Goal: Use online tool/utility: Utilize a website feature to perform a specific function

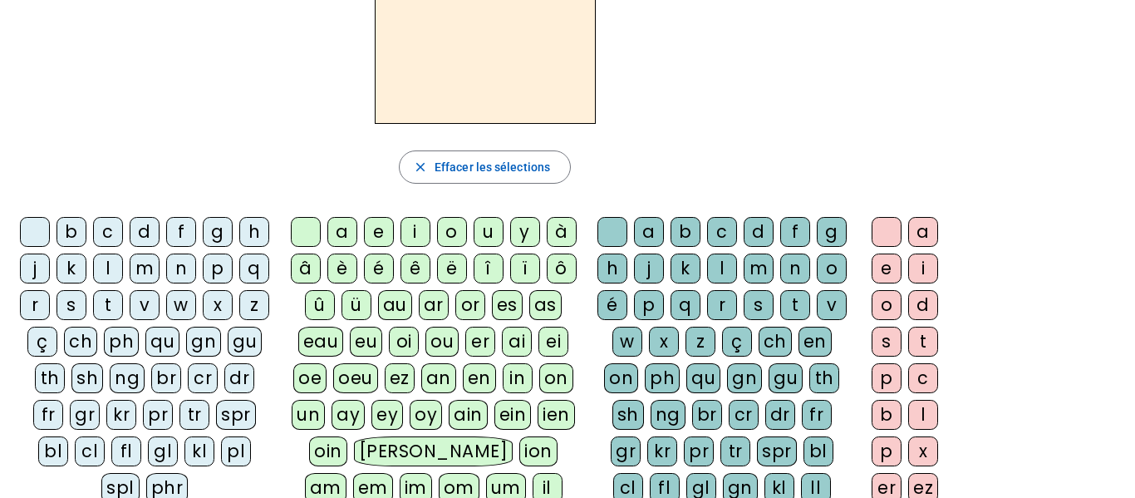
scroll to position [125, 0]
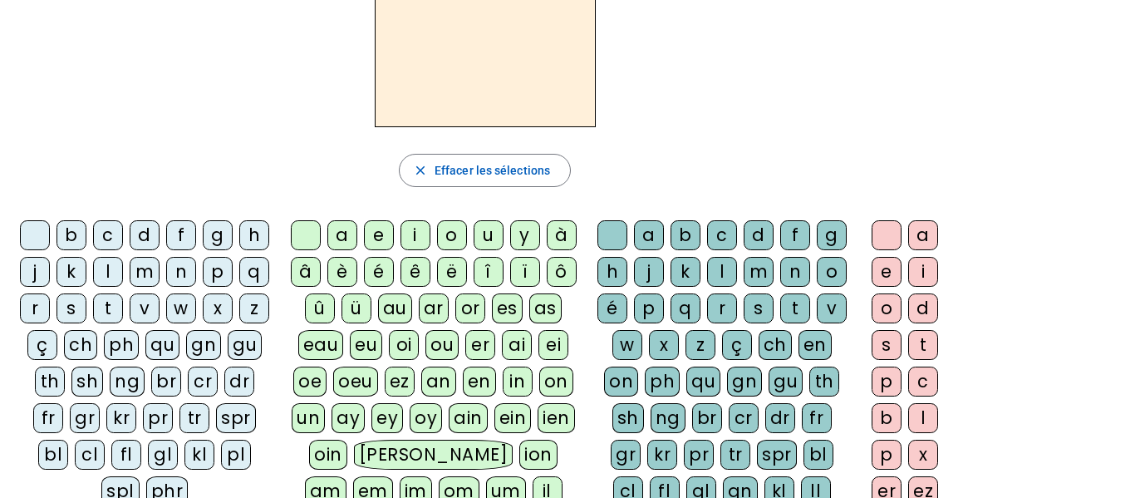
click at [86, 303] on div "s" at bounding box center [71, 308] width 30 height 30
click at [400, 356] on div "oi" at bounding box center [404, 345] width 30 height 30
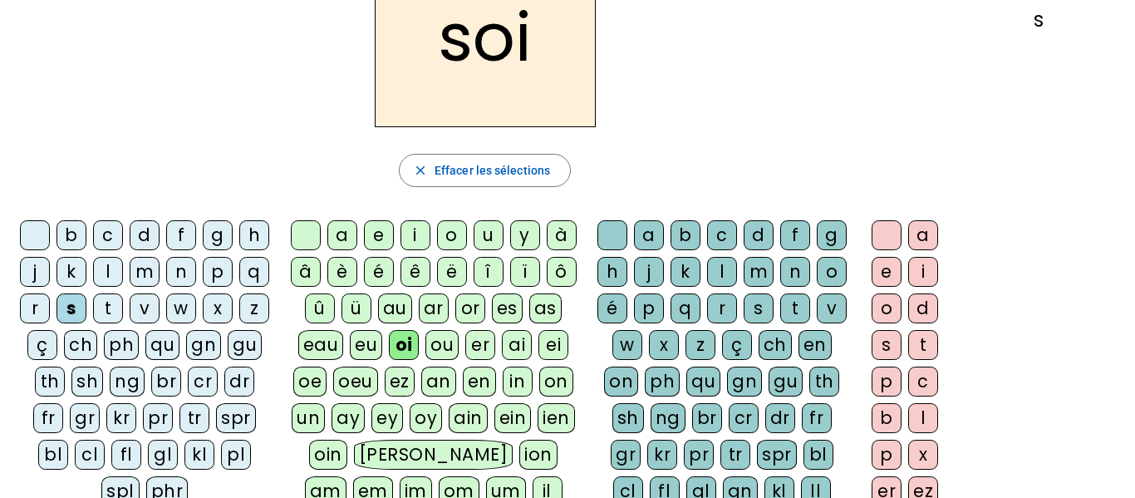
click at [737, 302] on div "r" at bounding box center [722, 308] width 30 height 30
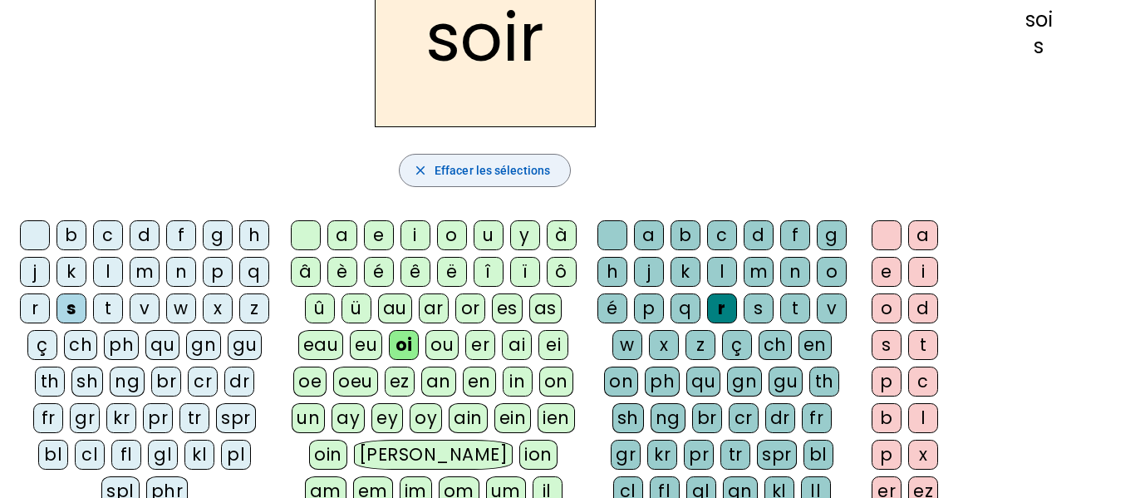
click at [512, 164] on span "Effacer les sélections" at bounding box center [492, 170] width 115 height 20
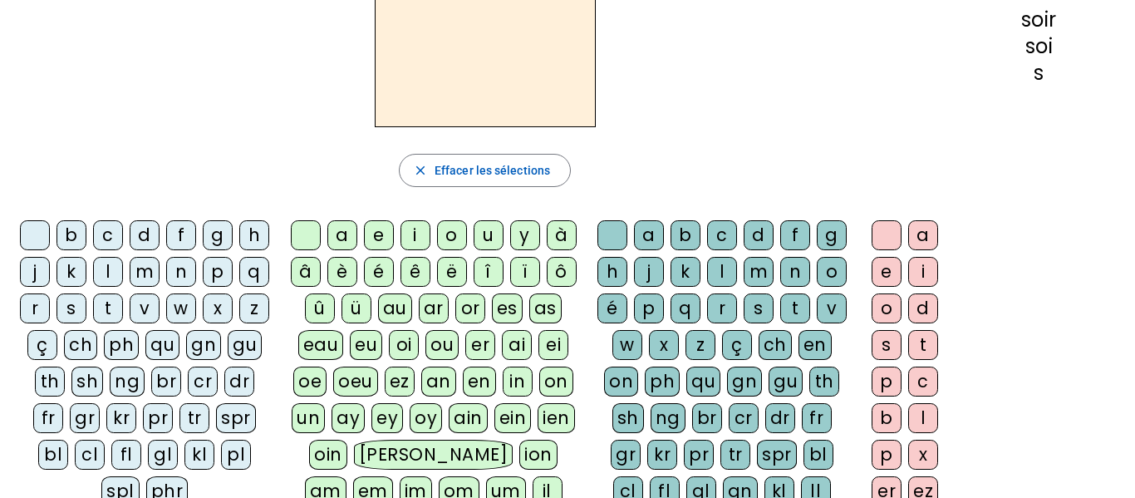
click at [86, 312] on div "s" at bounding box center [71, 308] width 30 height 30
click at [403, 344] on div "oi" at bounding box center [404, 345] width 30 height 30
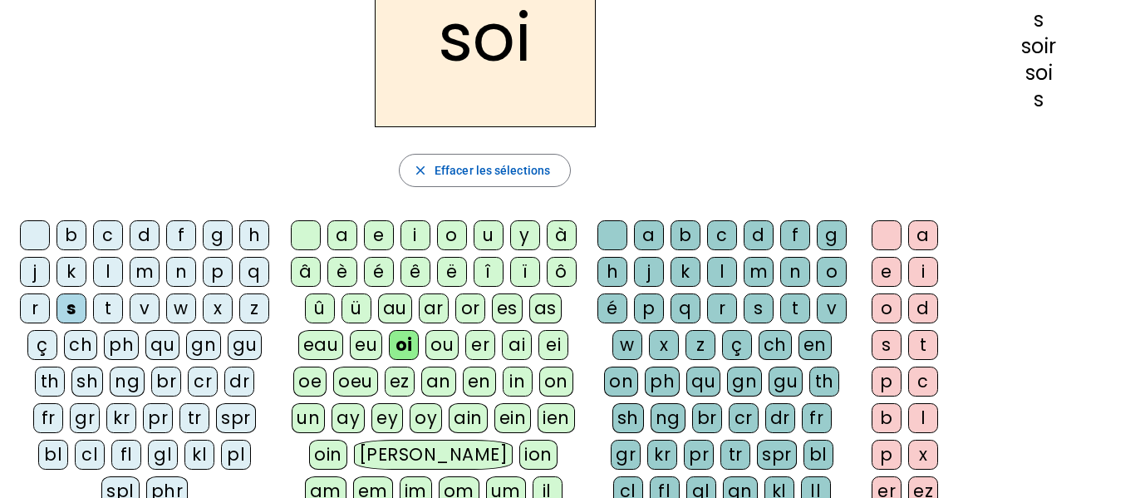
click at [744, 323] on div "s" at bounding box center [759, 308] width 30 height 30
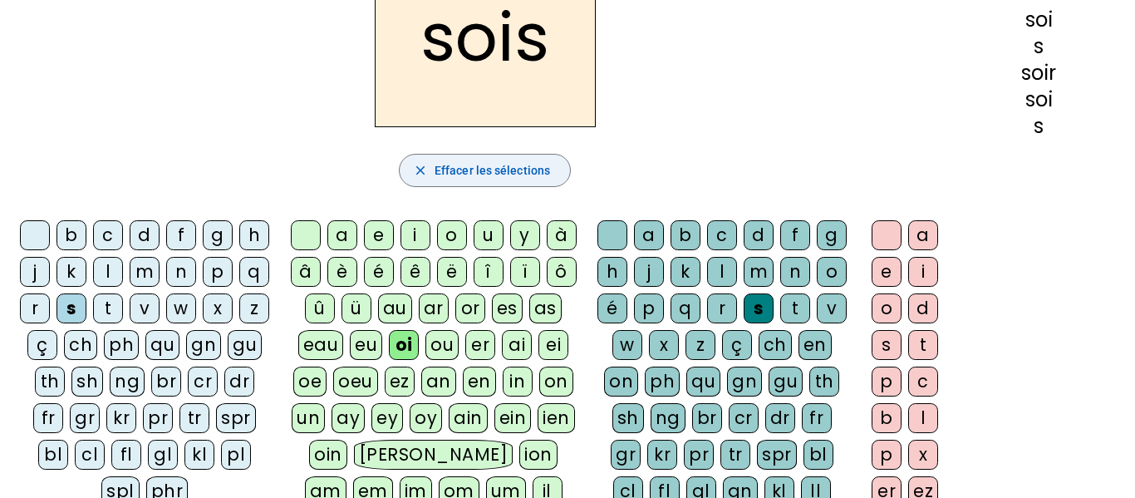
click at [435, 173] on span "Effacer les sélections" at bounding box center [492, 170] width 115 height 20
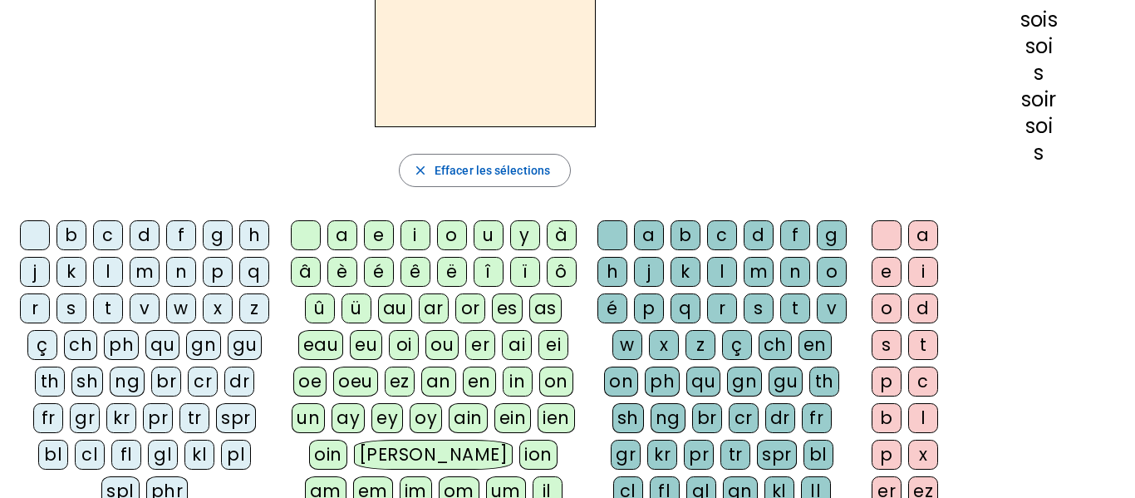
click at [160, 307] on div "v" at bounding box center [145, 308] width 30 height 30
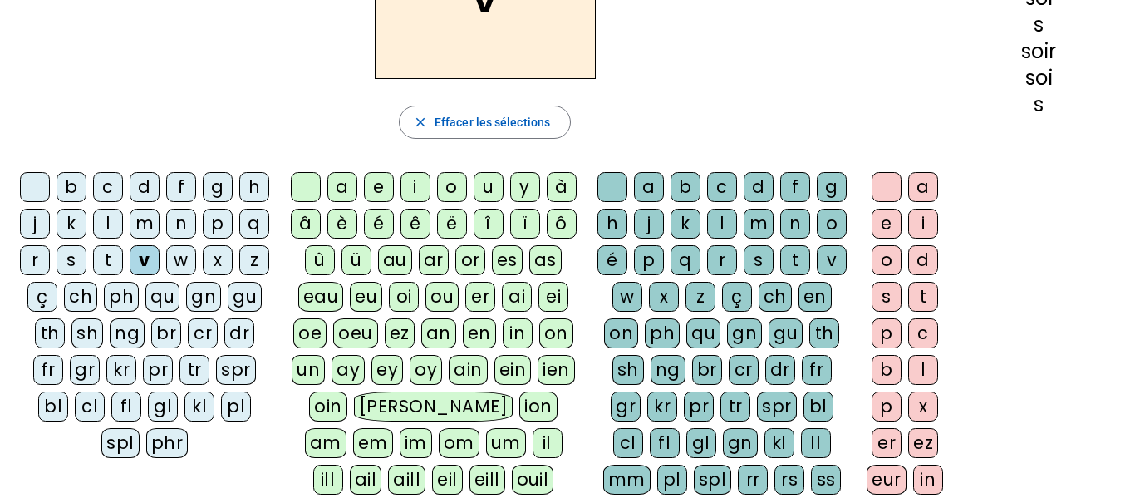
scroll to position [168, 0]
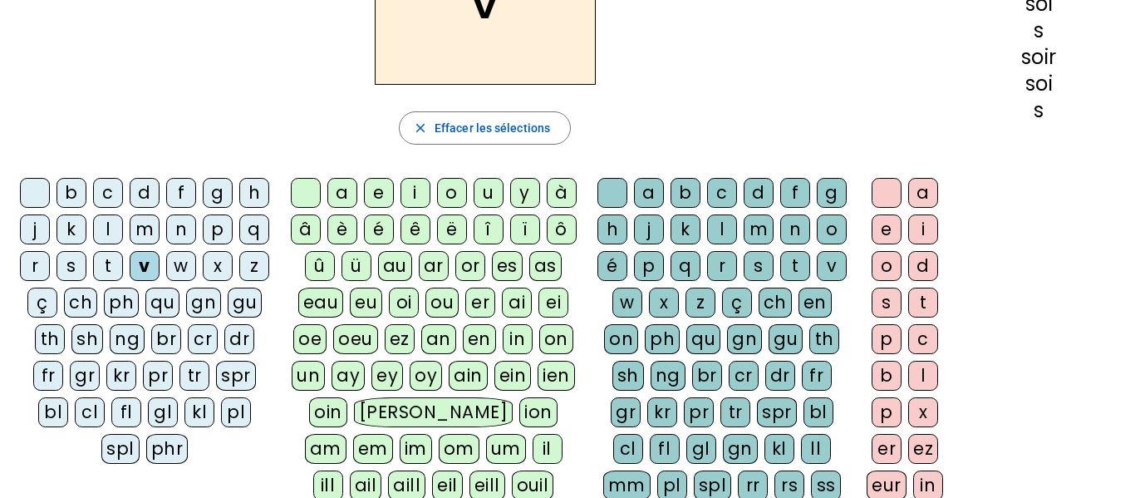
click at [396, 302] on div "oi" at bounding box center [404, 302] width 30 height 30
click at [744, 281] on div "s" at bounding box center [759, 266] width 30 height 30
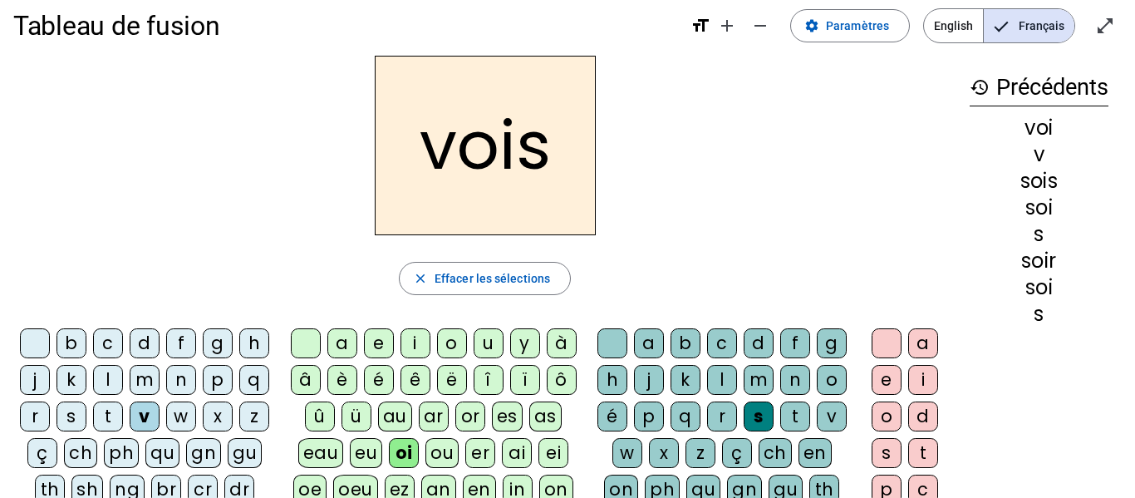
scroll to position [6, 0]
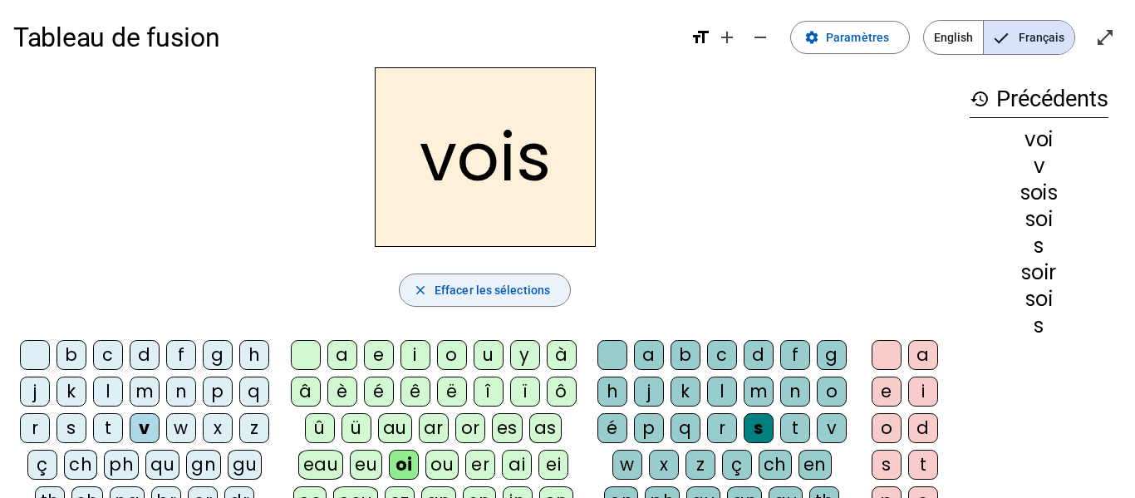
click at [513, 292] on span "Effacer les sélections" at bounding box center [492, 290] width 115 height 20
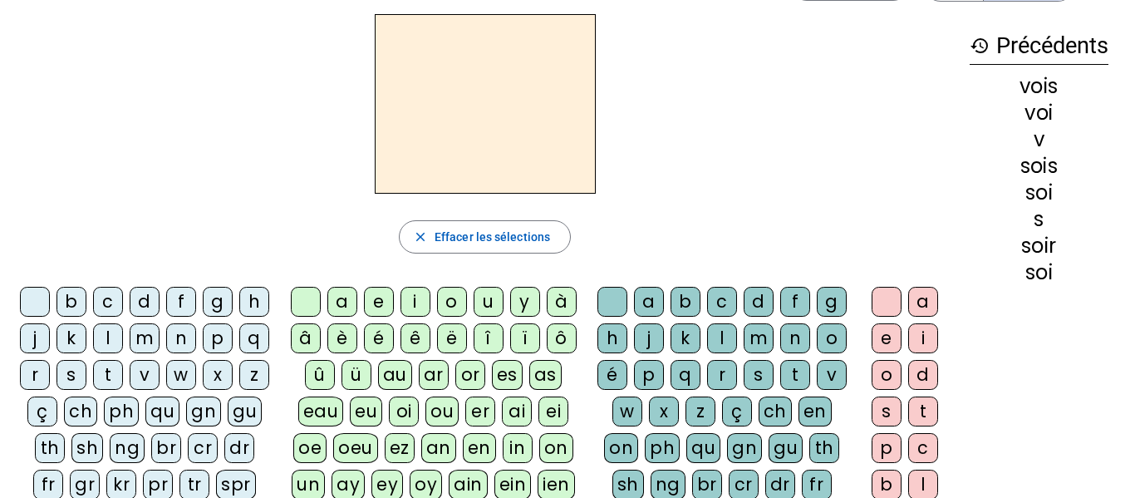
scroll to position [60, 0]
click at [86, 297] on div "b" at bounding box center [71, 301] width 30 height 30
click at [406, 414] on div "oi" at bounding box center [404, 410] width 30 height 30
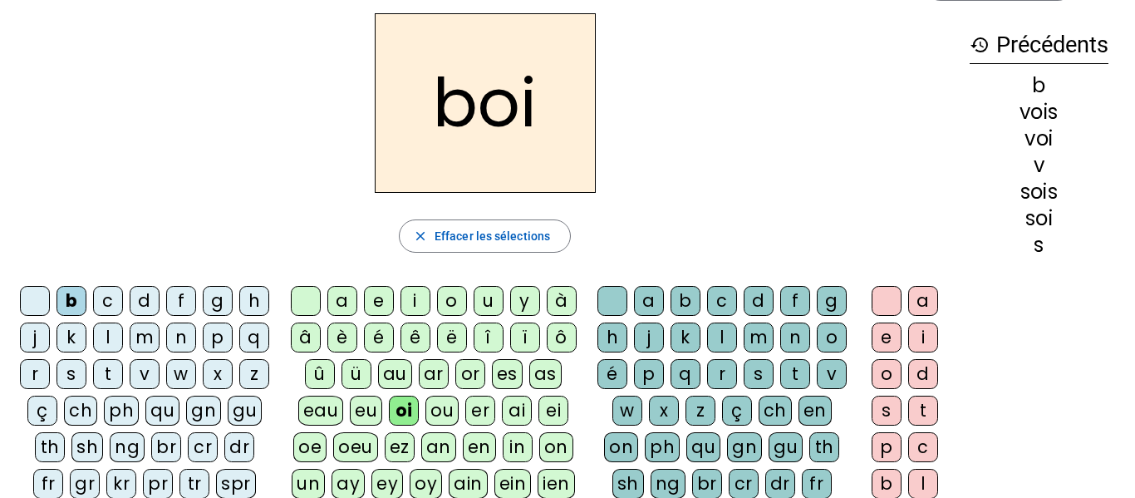
click at [744, 389] on div "s" at bounding box center [759, 374] width 30 height 30
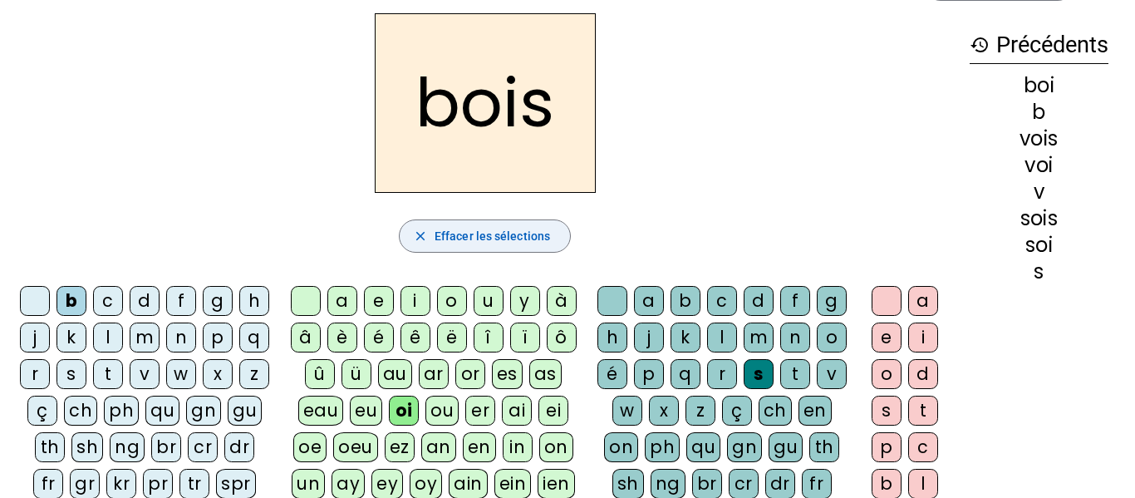
click at [454, 234] on span "Effacer les sélections" at bounding box center [492, 236] width 115 height 20
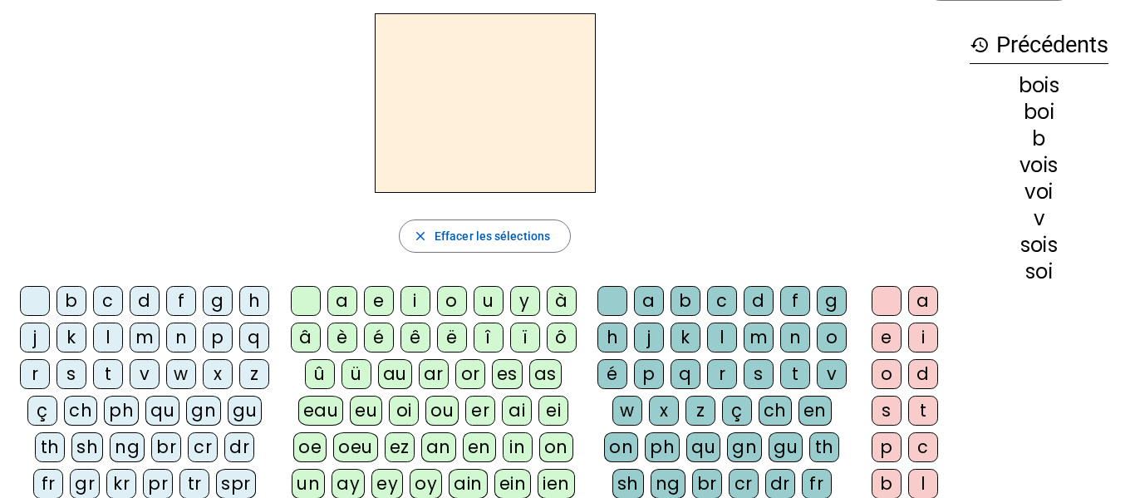
click at [203, 352] on div "p" at bounding box center [218, 337] width 30 height 30
click at [399, 411] on div "oi" at bounding box center [404, 410] width 30 height 30
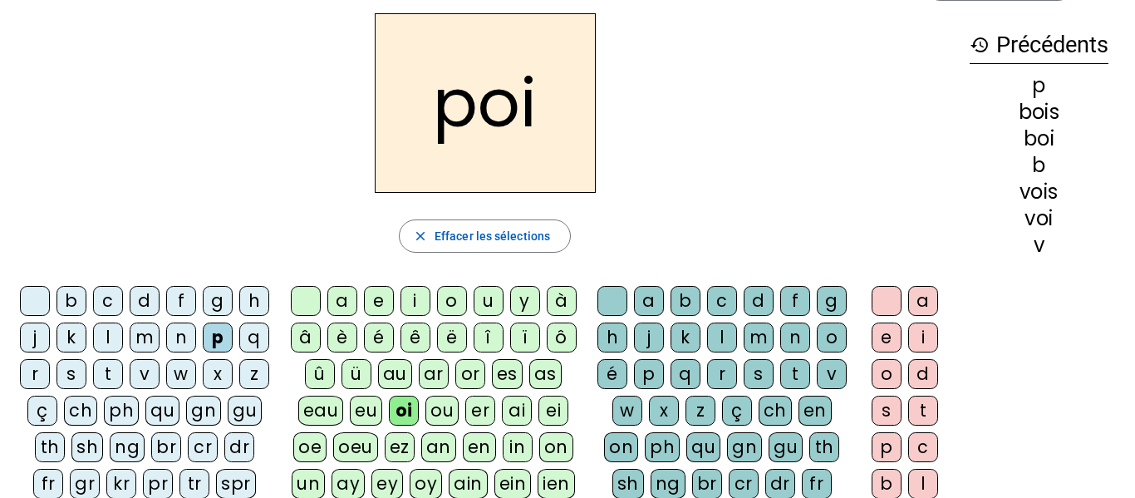
click at [744, 389] on div "s" at bounding box center [759, 374] width 30 height 30
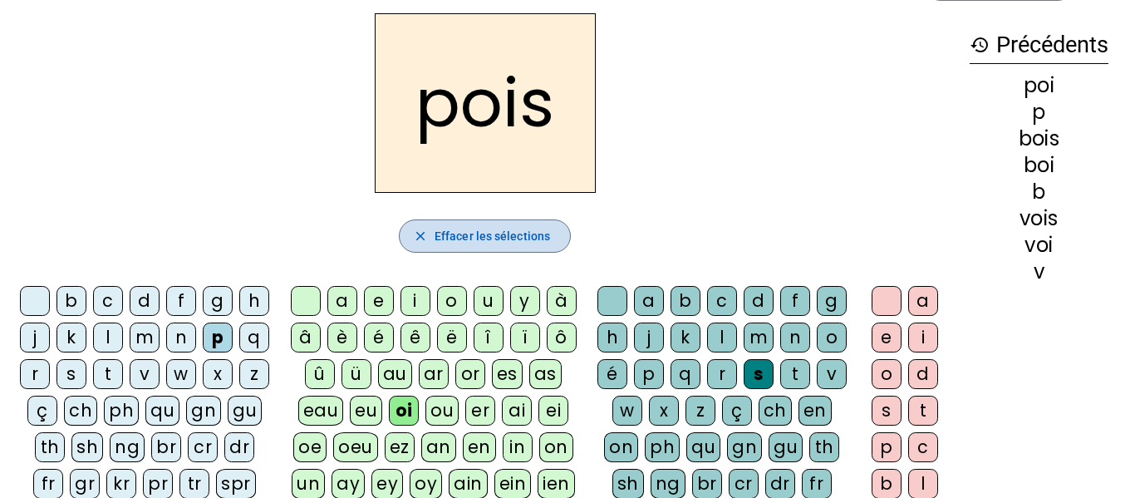
click at [511, 242] on span "Effacer les sélections" at bounding box center [492, 236] width 115 height 20
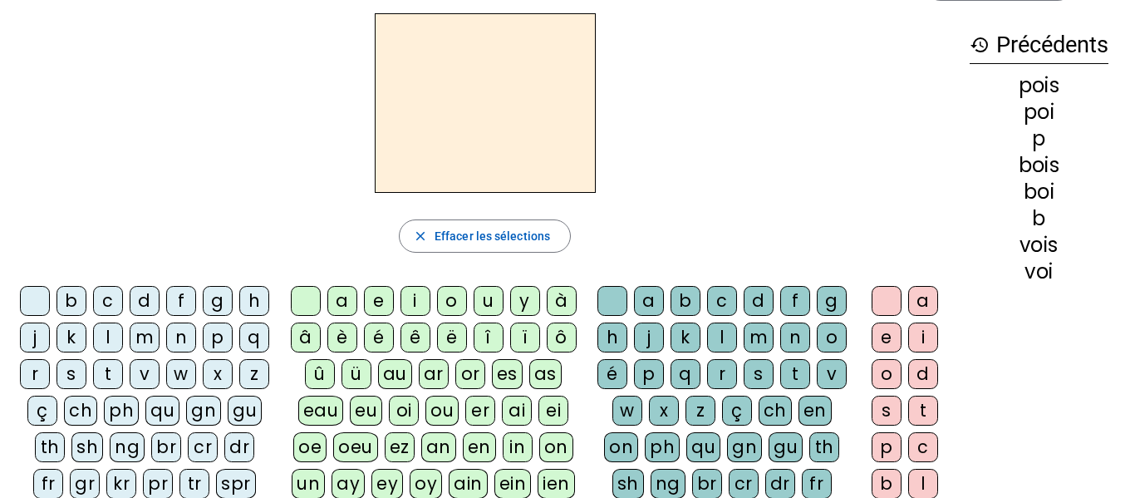
click at [156, 302] on div "d" at bounding box center [145, 301] width 30 height 30
click at [403, 410] on div "oi" at bounding box center [404, 410] width 30 height 30
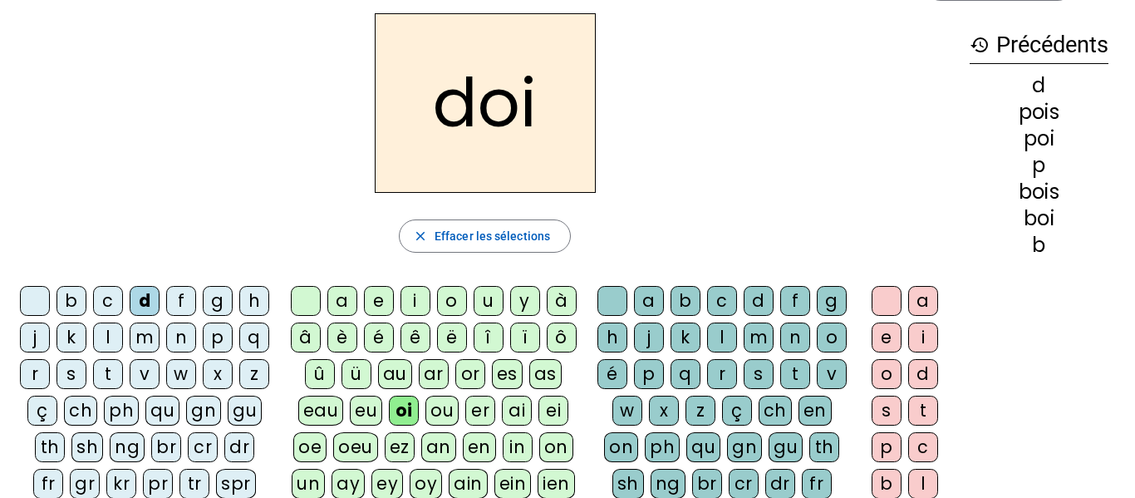
click at [744, 389] on div "s" at bounding box center [759, 374] width 30 height 30
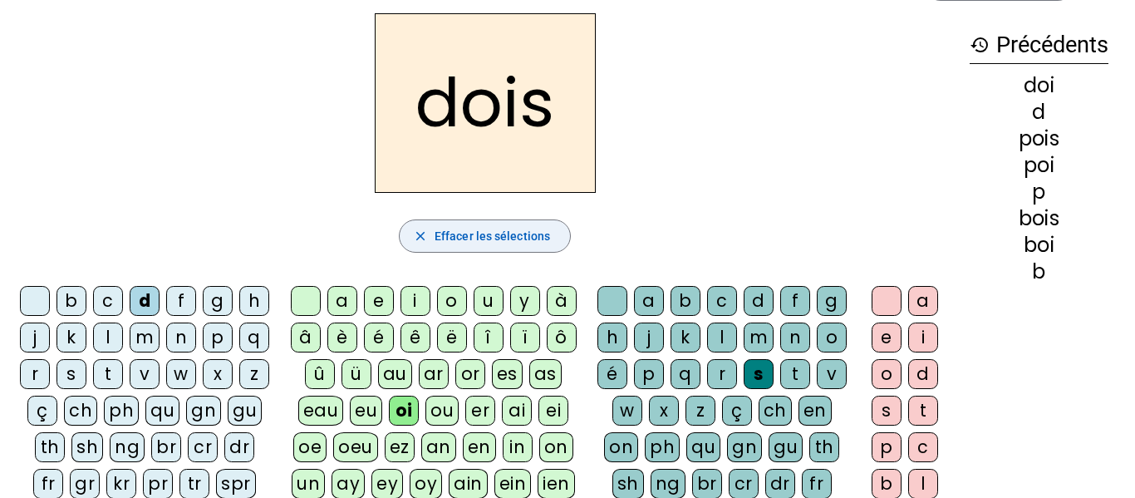
click at [503, 218] on span "button" at bounding box center [485, 236] width 170 height 40
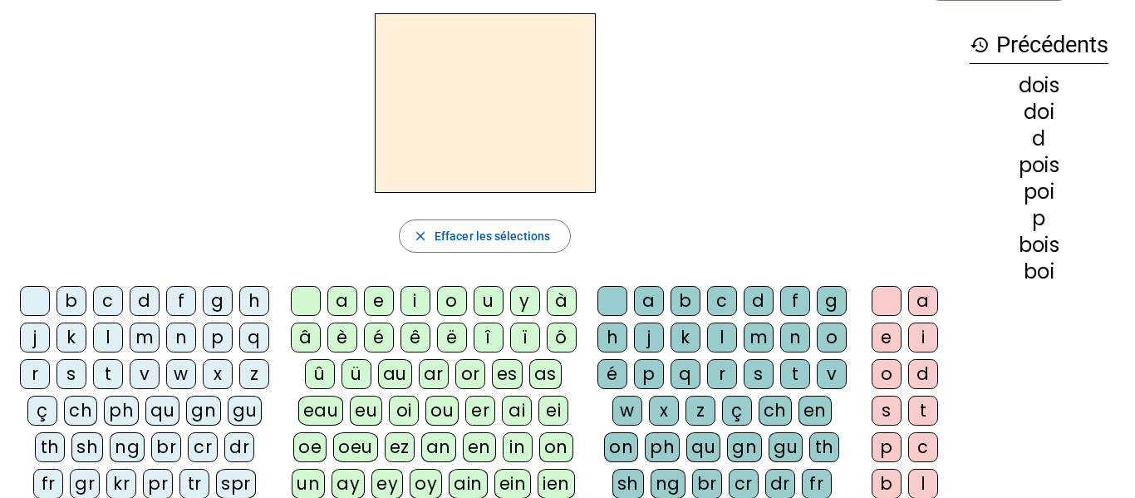
click at [160, 332] on div "m" at bounding box center [145, 337] width 30 height 30
click at [397, 420] on div "oi" at bounding box center [404, 410] width 30 height 30
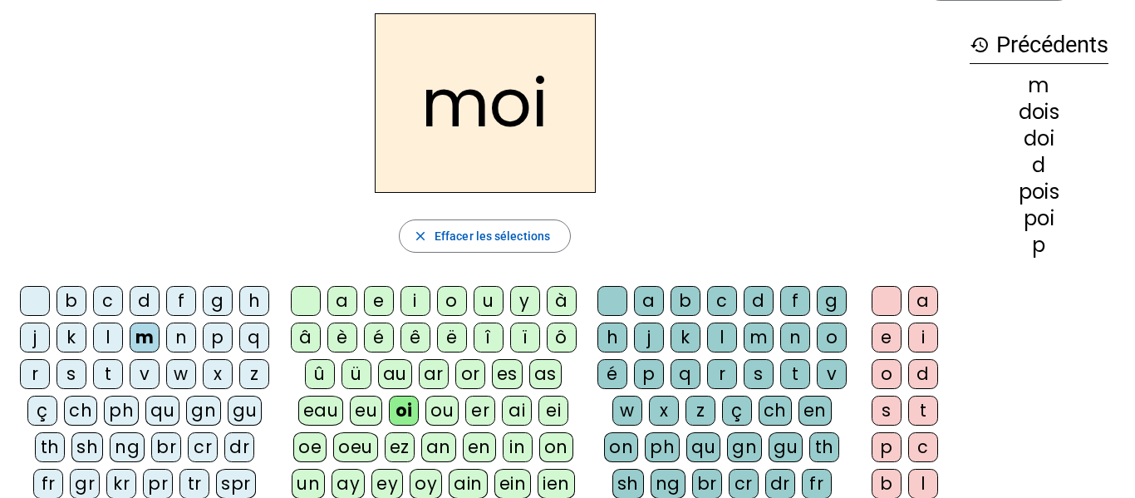
click at [744, 389] on div "s" at bounding box center [759, 374] width 30 height 30
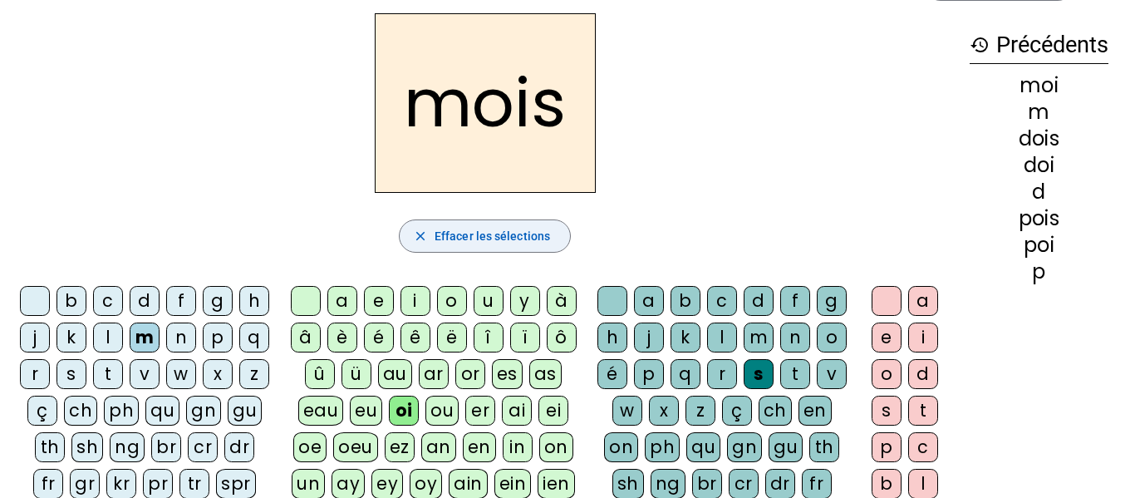
click at [455, 239] on span "Effacer les sélections" at bounding box center [492, 236] width 115 height 20
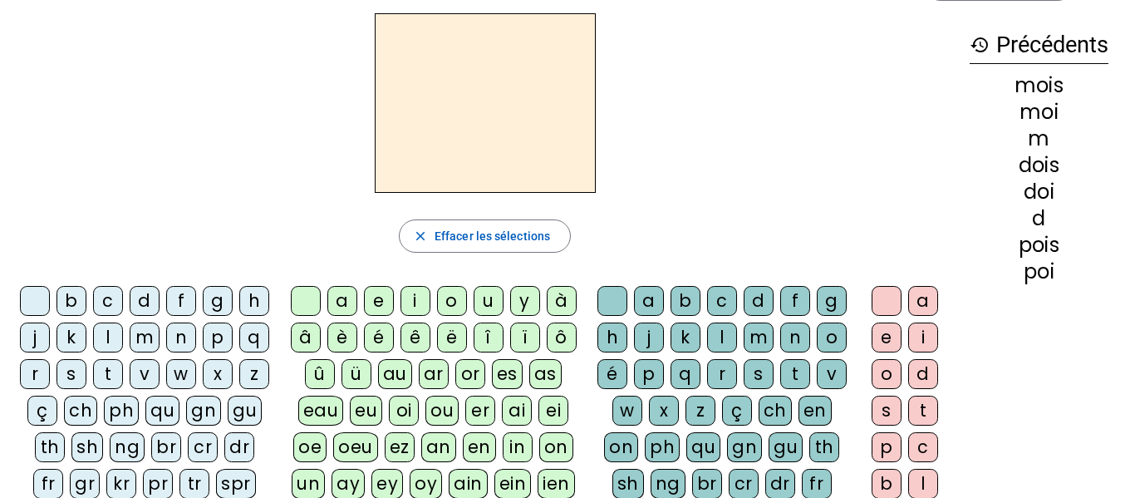
click at [160, 345] on div "m" at bounding box center [145, 337] width 30 height 30
click at [450, 301] on div "o" at bounding box center [452, 301] width 30 height 30
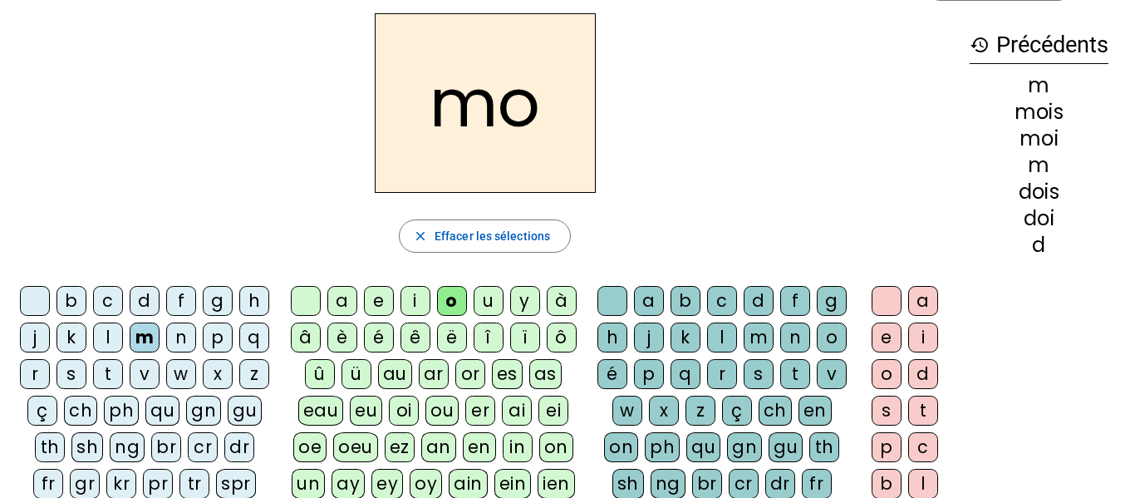
click at [420, 300] on div "i" at bounding box center [415, 301] width 30 height 30
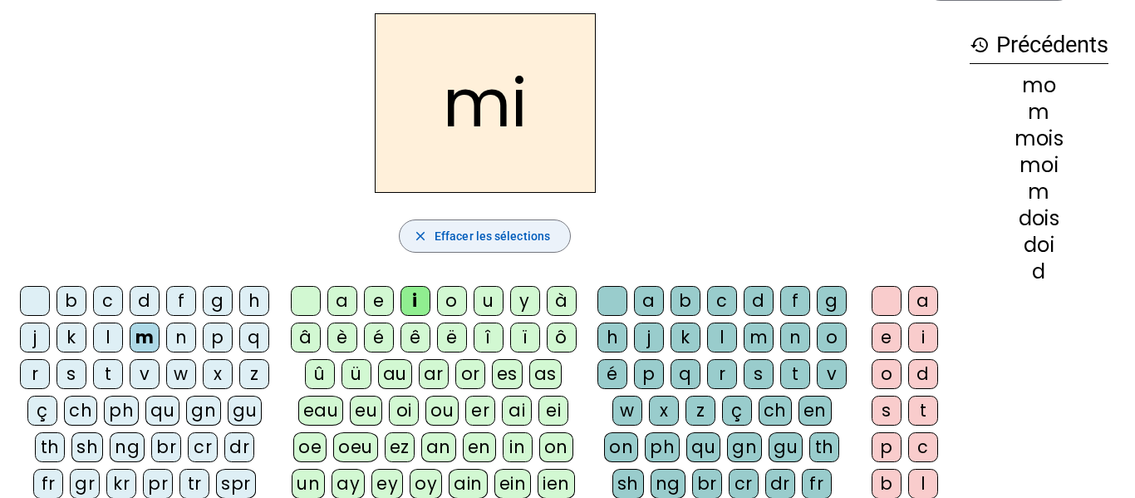
click at [494, 229] on span "Effacer les sélections" at bounding box center [492, 236] width 115 height 20
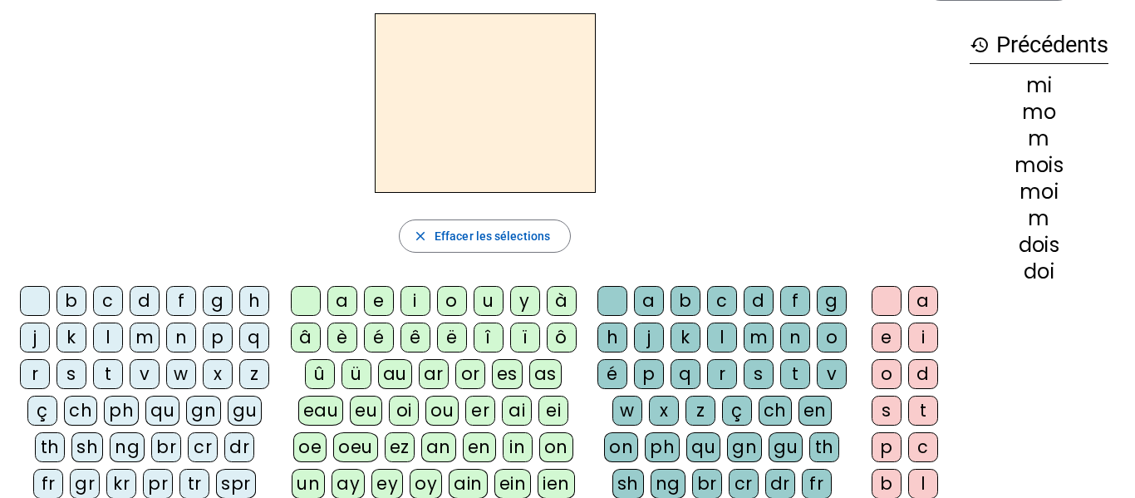
click at [160, 345] on div "m" at bounding box center [145, 337] width 30 height 30
click at [396, 413] on div "oi" at bounding box center [404, 410] width 30 height 30
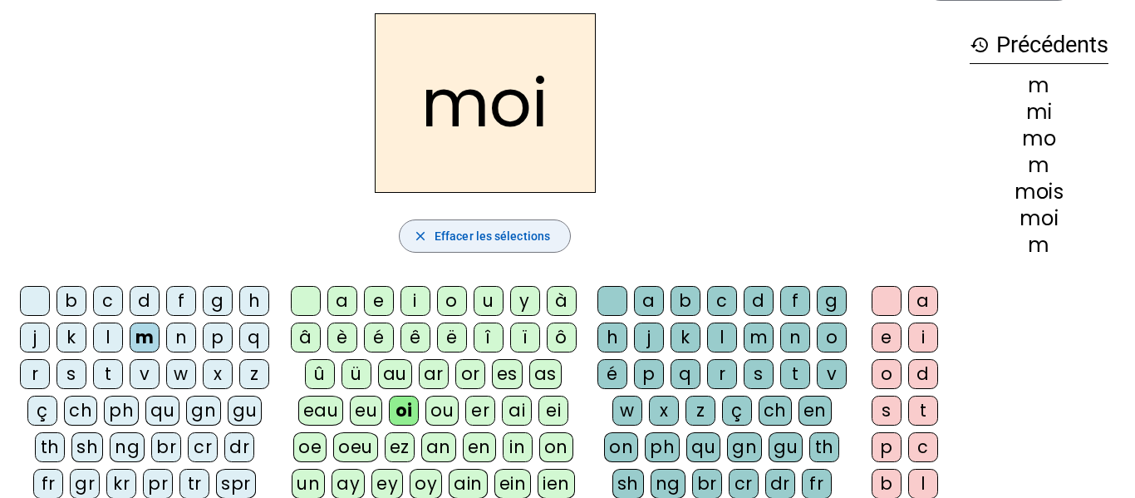
click at [483, 241] on span "Effacer les sélections" at bounding box center [492, 236] width 115 height 20
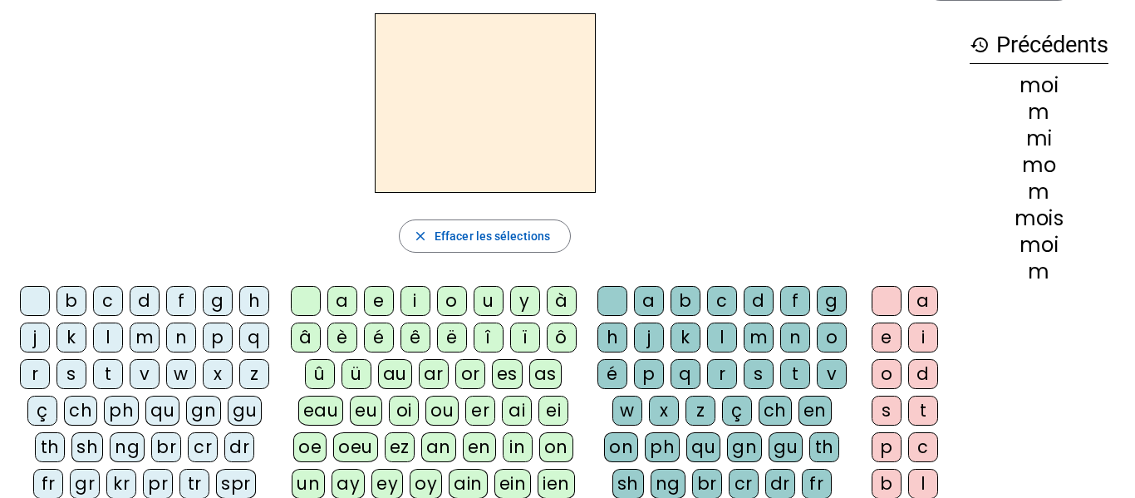
click at [123, 374] on div "t" at bounding box center [108, 374] width 30 height 30
click at [403, 415] on div "oi" at bounding box center [404, 410] width 30 height 30
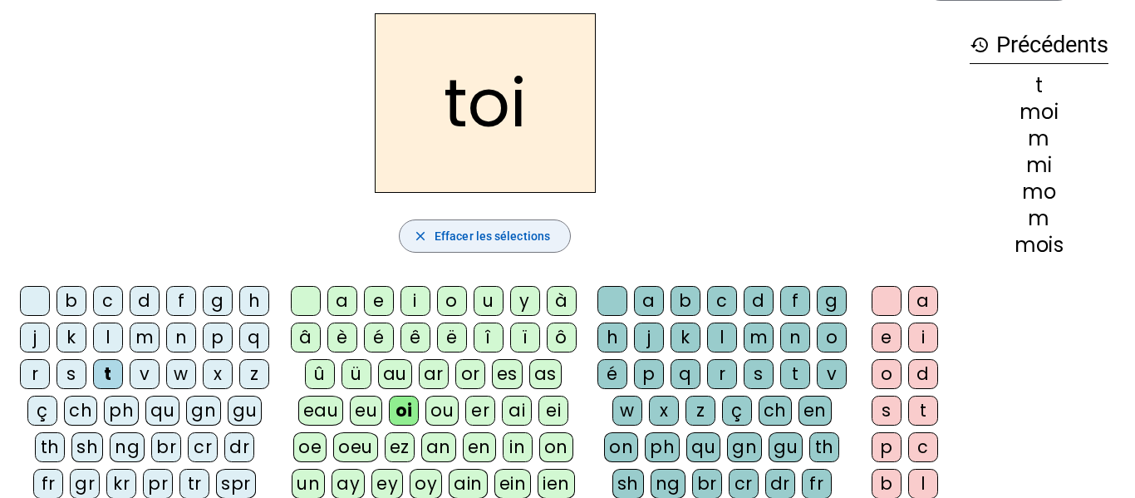
click at [415, 244] on span "button" at bounding box center [485, 236] width 170 height 40
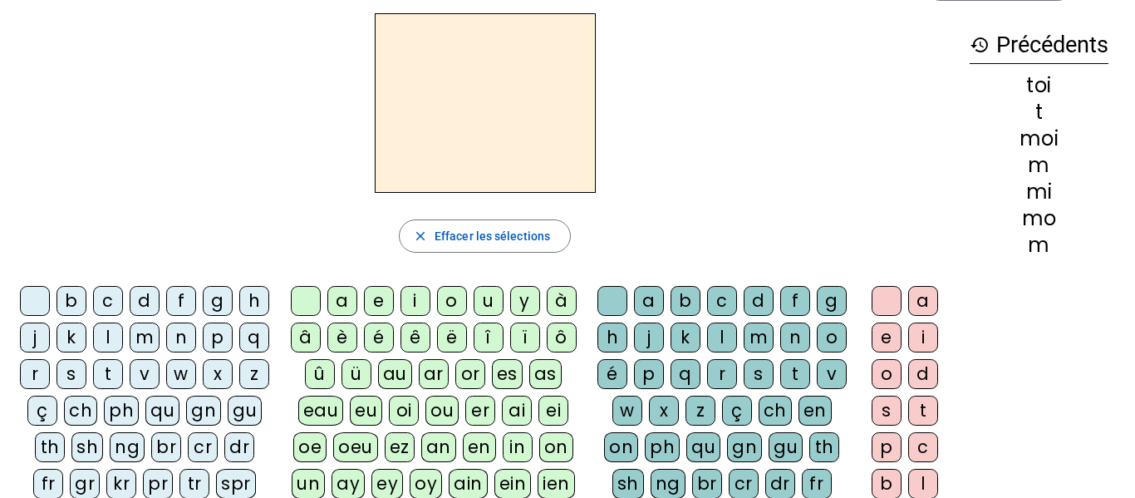
click at [86, 379] on div "s" at bounding box center [71, 374] width 30 height 30
click at [402, 408] on div "oi" at bounding box center [404, 410] width 30 height 30
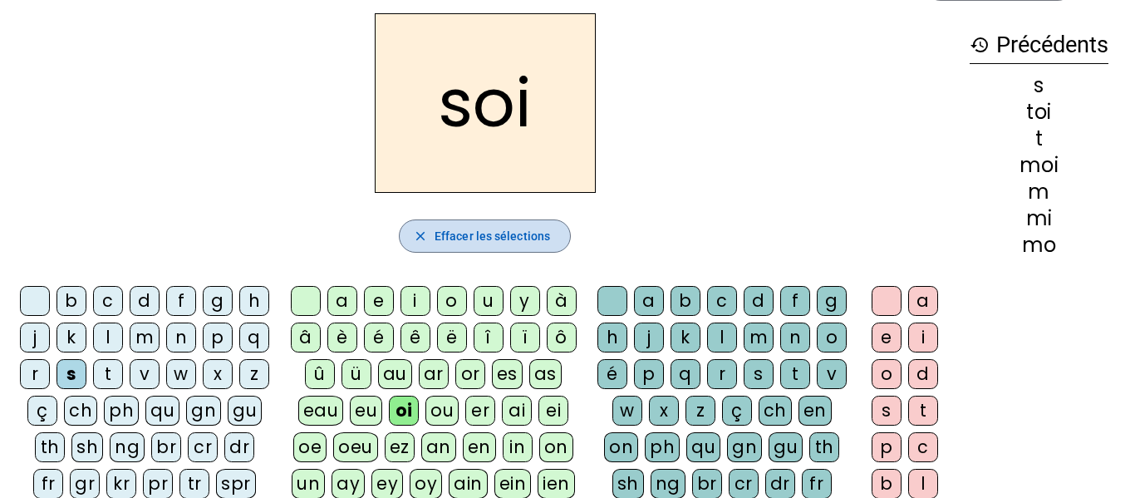
click at [455, 240] on span "Effacer les sélections" at bounding box center [492, 236] width 115 height 20
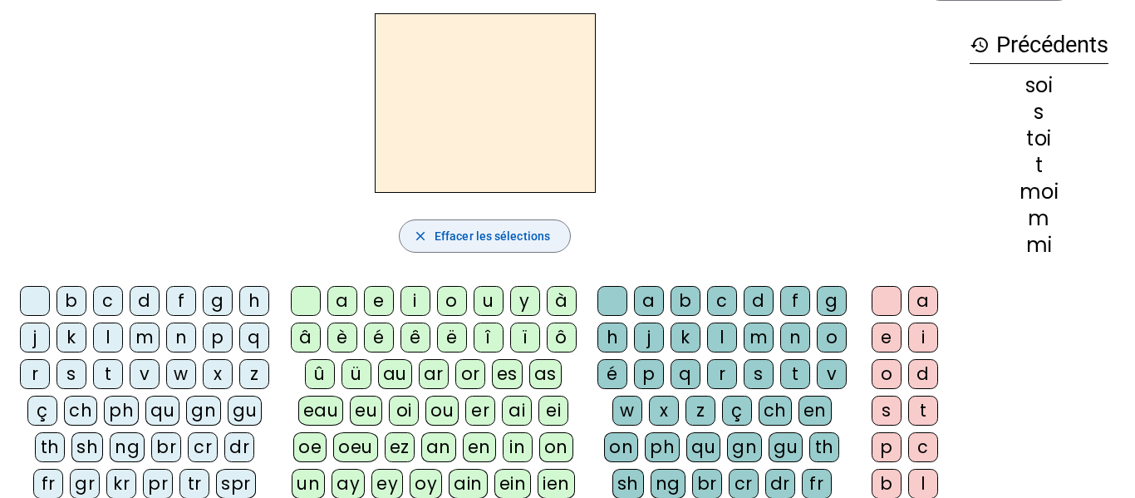
click at [455, 240] on span "Effacer les sélections" at bounding box center [492, 236] width 115 height 20
click at [50, 383] on div "r" at bounding box center [35, 374] width 30 height 30
click at [395, 416] on div "oi" at bounding box center [404, 410] width 30 height 30
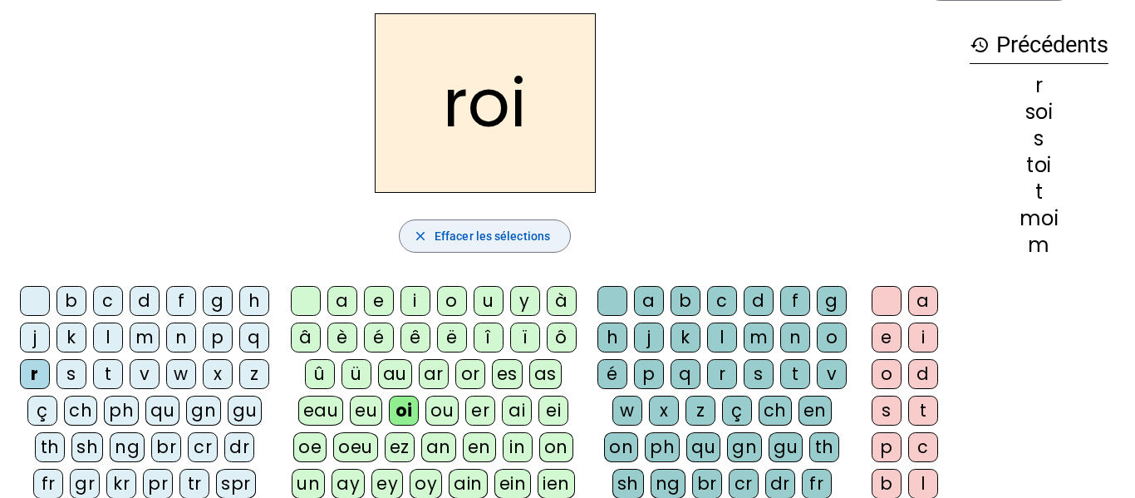
click at [452, 224] on span "button" at bounding box center [485, 236] width 170 height 40
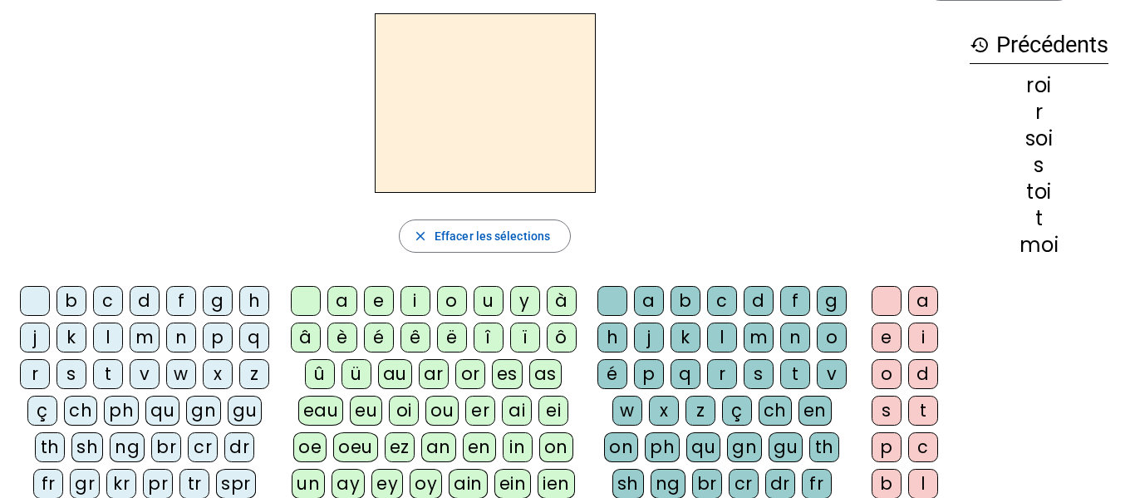
click at [123, 340] on div "l" at bounding box center [108, 337] width 30 height 30
click at [402, 408] on div "oi" at bounding box center [404, 410] width 30 height 30
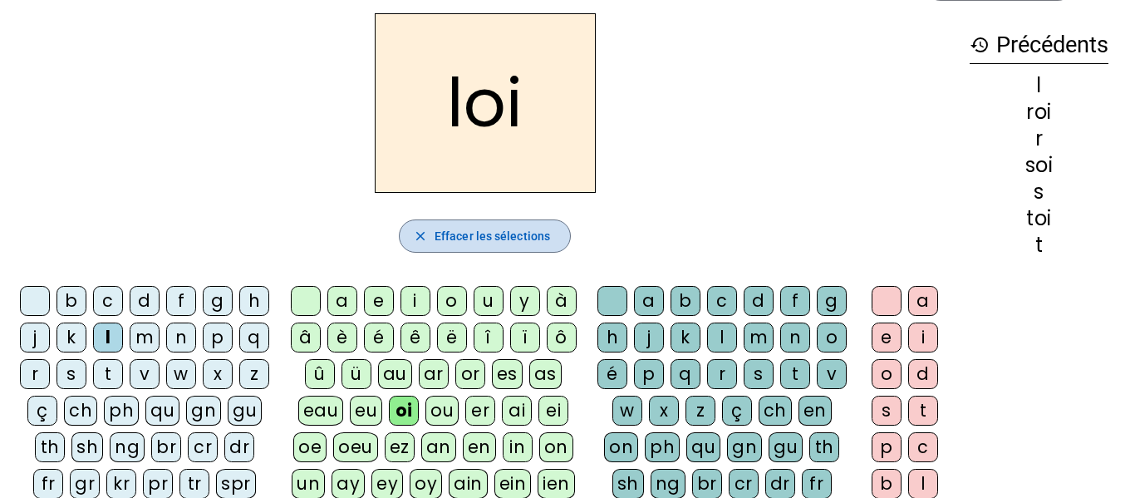
click at [451, 253] on span "button" at bounding box center [485, 236] width 170 height 40
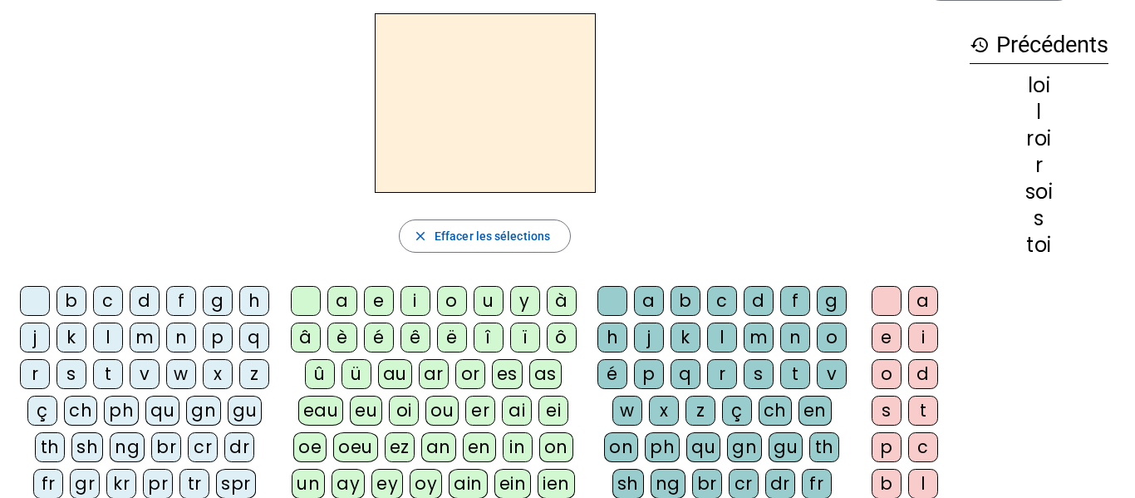
click at [196, 299] on div "f" at bounding box center [181, 301] width 30 height 30
click at [409, 407] on div "oi" at bounding box center [404, 410] width 30 height 30
